Goal: Information Seeking & Learning: Learn about a topic

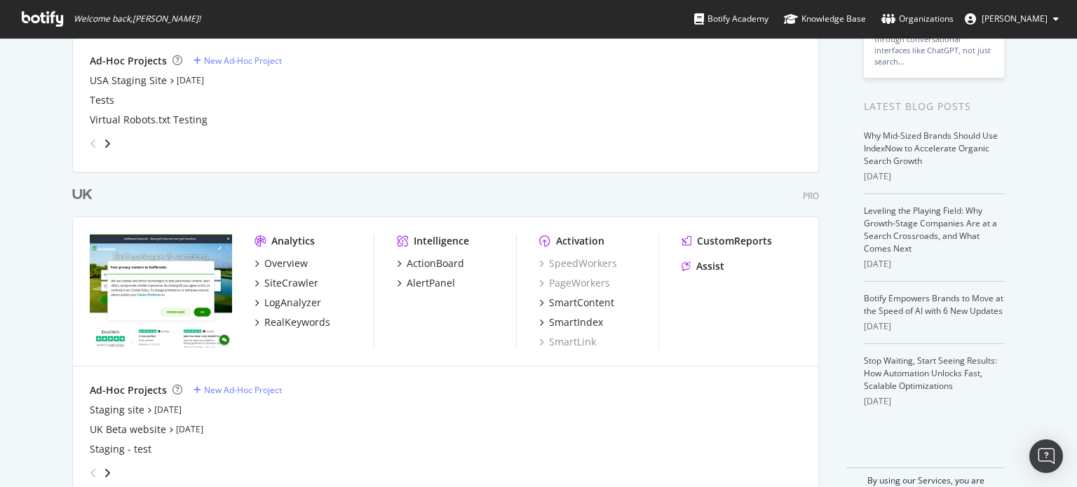
scroll to position [280, 0]
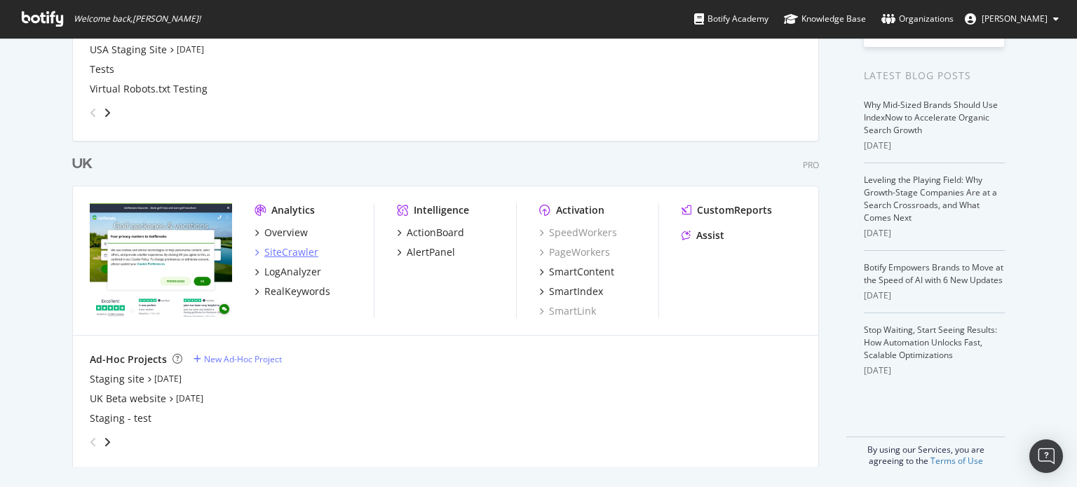
click at [283, 247] on div "SiteCrawler" at bounding box center [291, 252] width 54 height 14
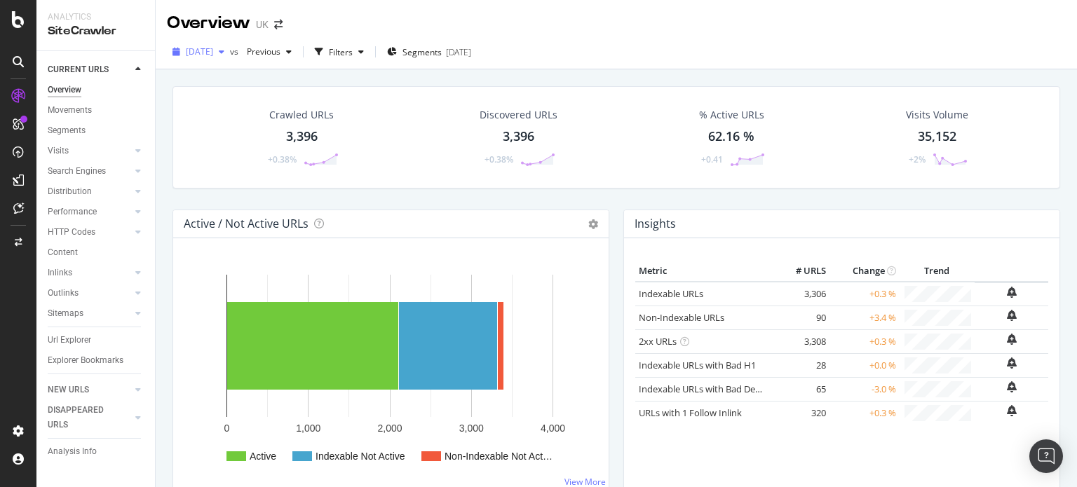
click at [195, 50] on span "[DATE]" at bounding box center [199, 52] width 27 height 12
click at [670, 196] on div "Crawled URLs 3,396 +0.38% Discovered URLs 3,396 +0.38% % Active URLs 62.16 % +0…" at bounding box center [615, 147] width 901 height 123
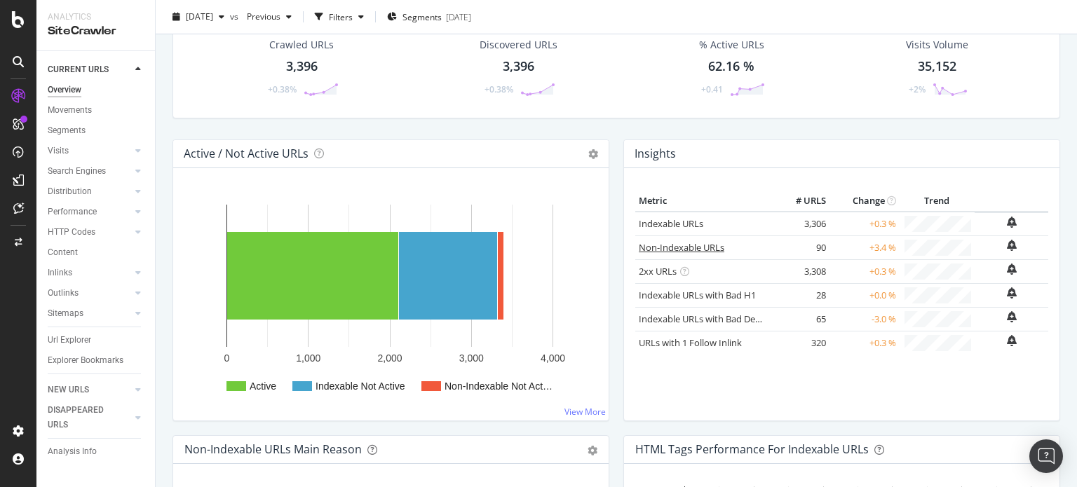
click at [694, 245] on link "Non-Indexable URLs" at bounding box center [682, 247] width 86 height 13
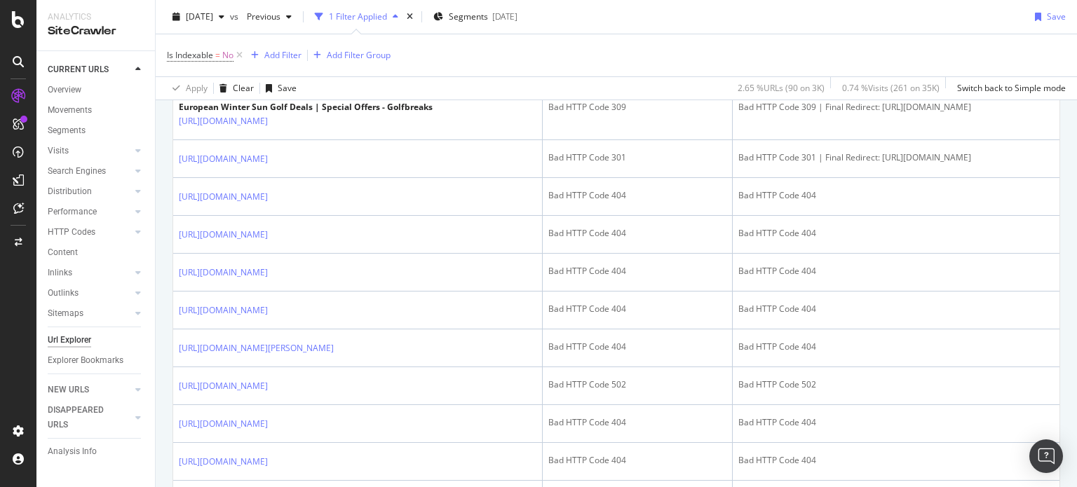
scroll to position [561, 0]
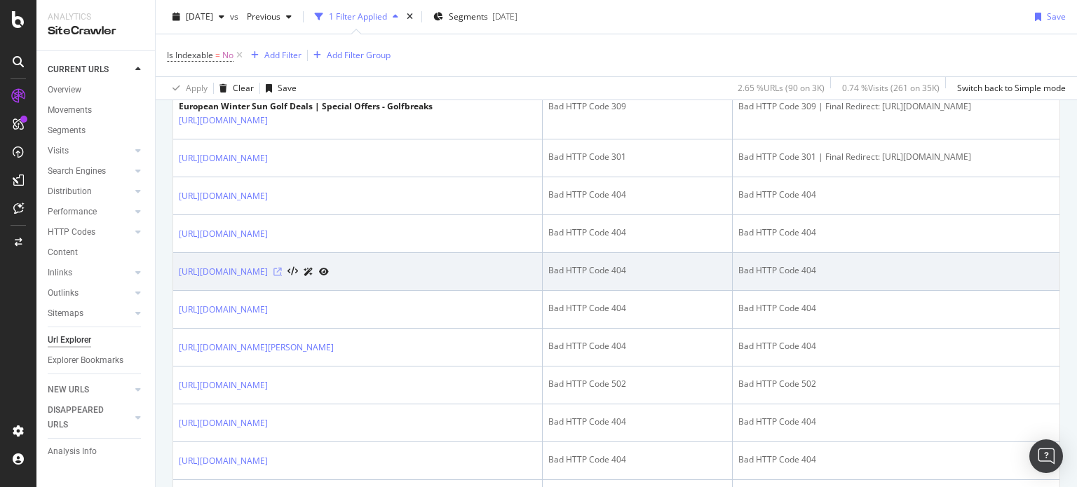
click at [282, 276] on icon at bounding box center [277, 272] width 8 height 8
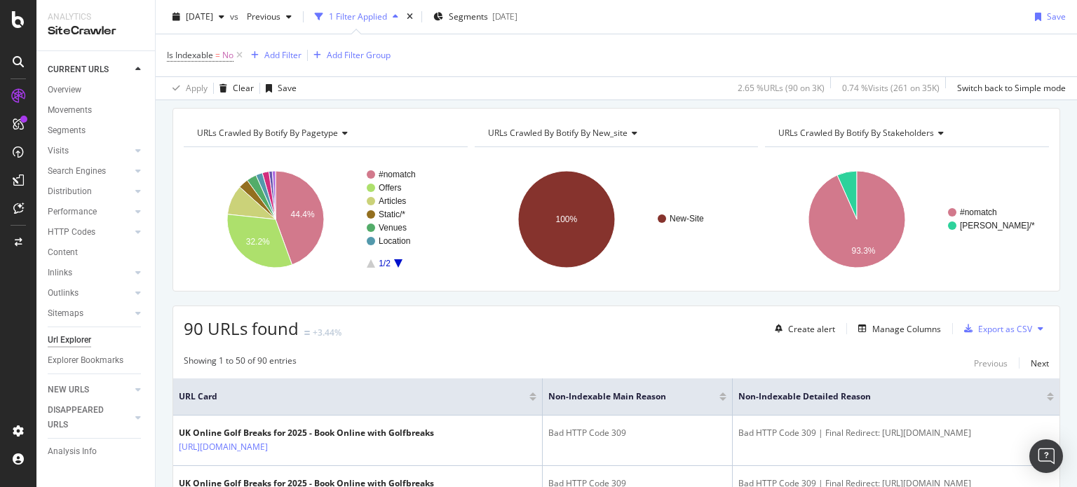
scroll to position [0, 0]
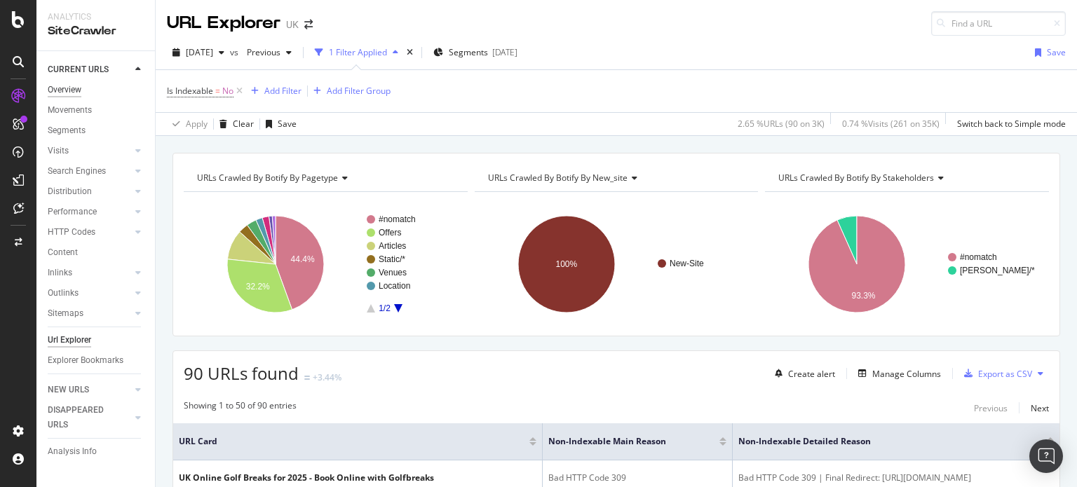
click at [67, 91] on div "Overview" at bounding box center [65, 90] width 34 height 15
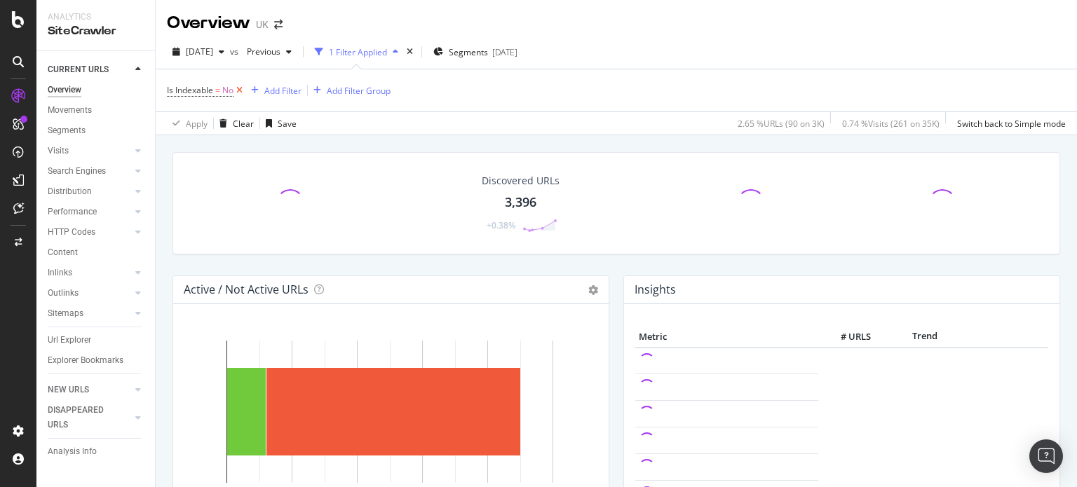
click at [240, 86] on icon at bounding box center [239, 90] width 12 height 14
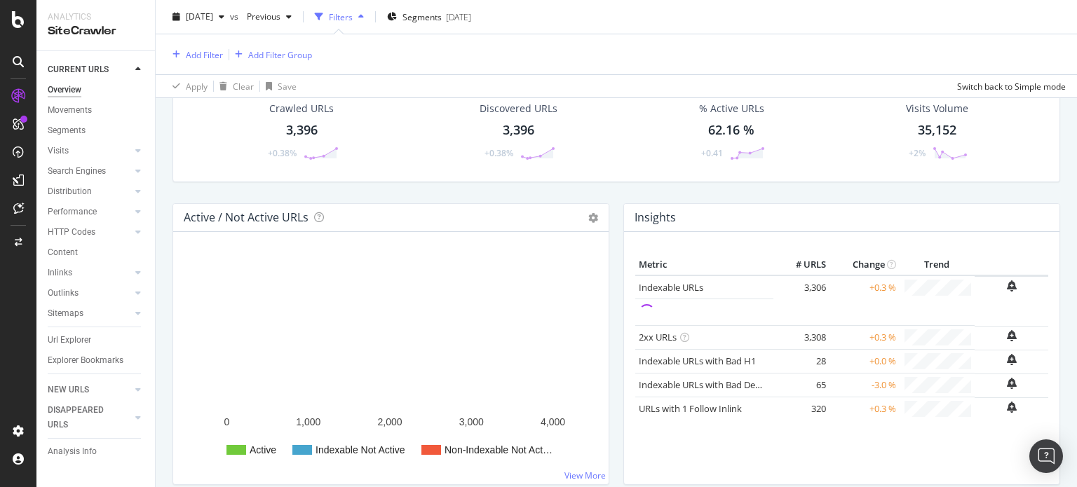
scroll to position [140, 0]
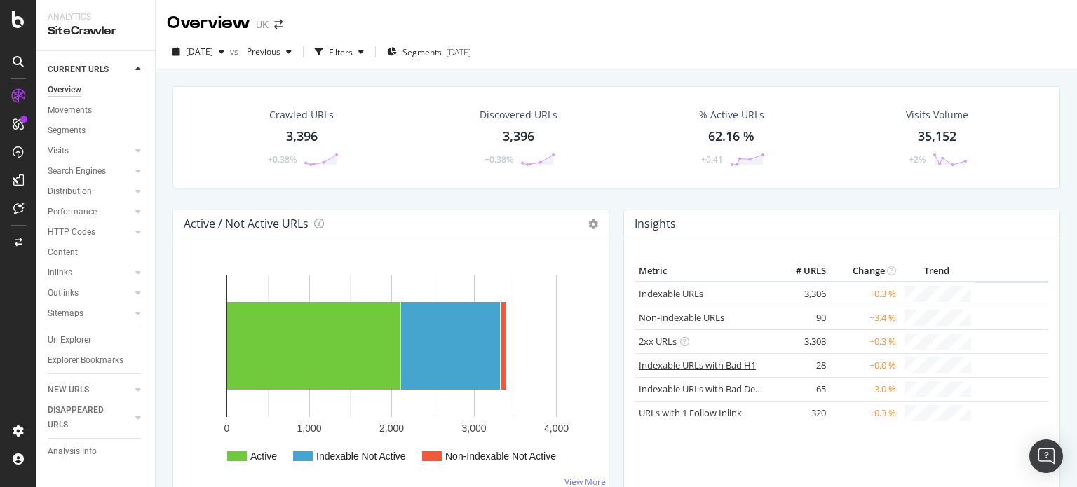
scroll to position [70, 0]
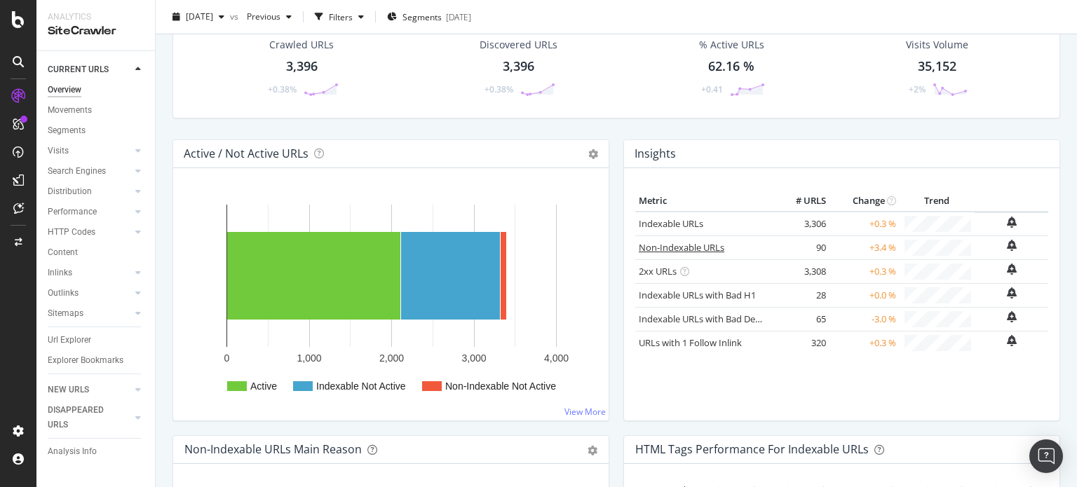
click at [673, 245] on link "Non-Indexable URLs" at bounding box center [682, 247] width 86 height 13
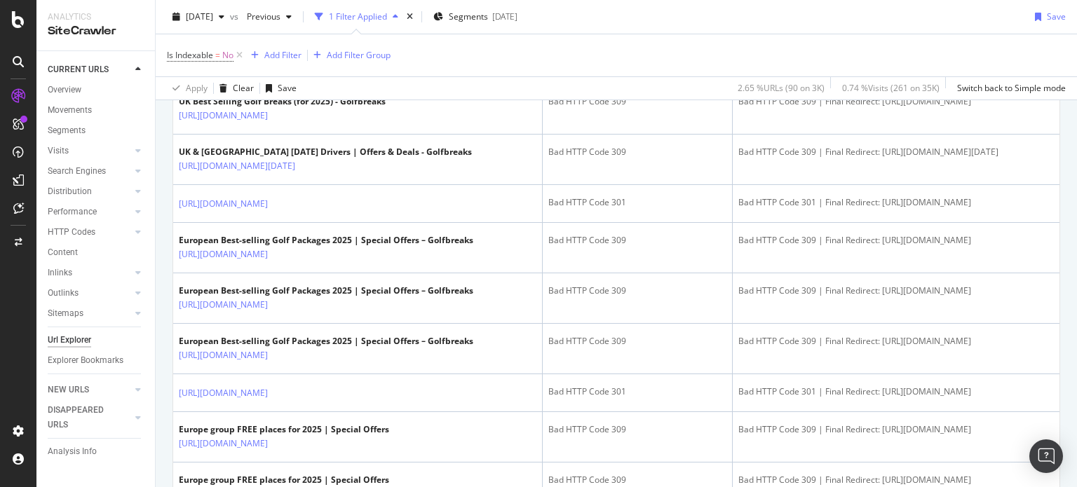
scroll to position [981, 0]
